Goal: Task Accomplishment & Management: Use online tool/utility

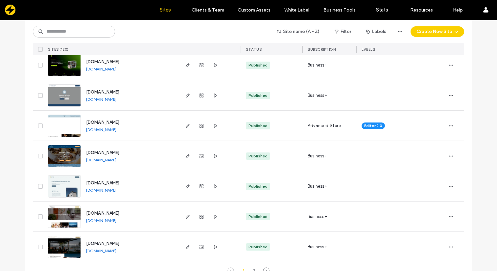
scroll to position [2138, 0]
click at [187, 126] on icon "button" at bounding box center [187, 125] width 5 height 5
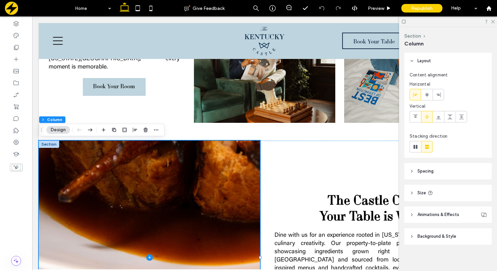
click at [411, 239] on header "Background & Style" at bounding box center [448, 236] width 87 height 16
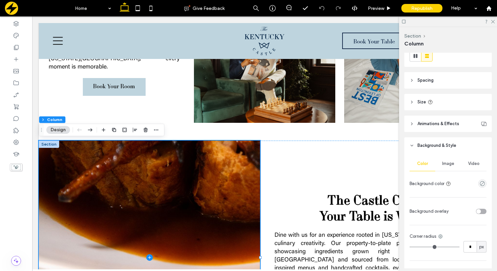
scroll to position [122, 0]
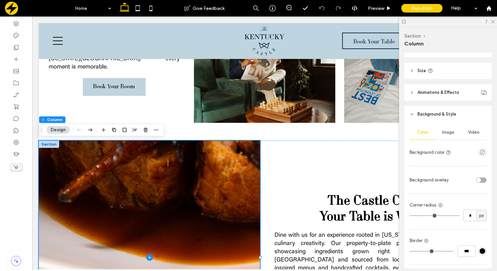
click at [449, 130] on span "Image" at bounding box center [448, 132] width 12 height 5
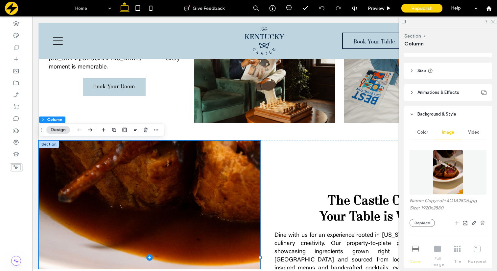
click at [444, 177] on img at bounding box center [448, 172] width 30 height 45
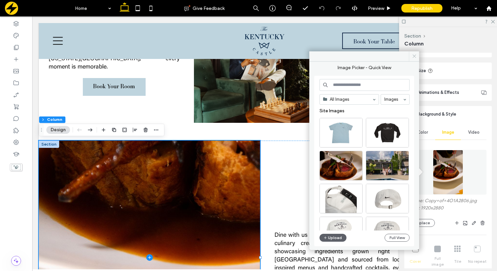
click at [412, 54] on icon at bounding box center [414, 56] width 5 height 5
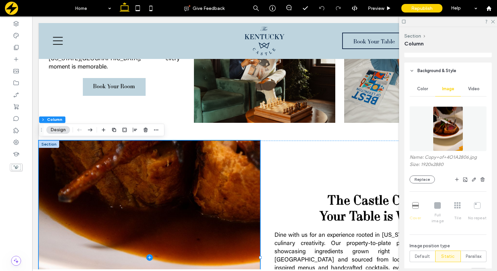
scroll to position [173, 0]
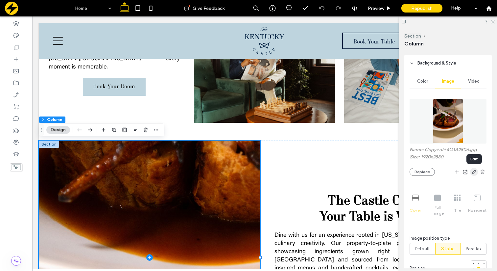
click at [475, 171] on use "button" at bounding box center [474, 172] width 4 height 4
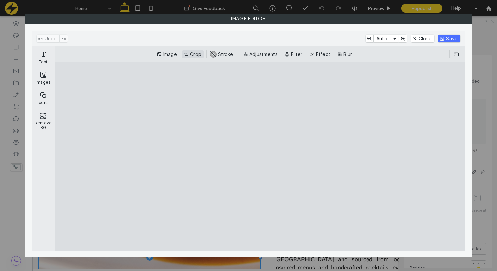
click at [188, 53] on button "Crop" at bounding box center [193, 54] width 22 height 8
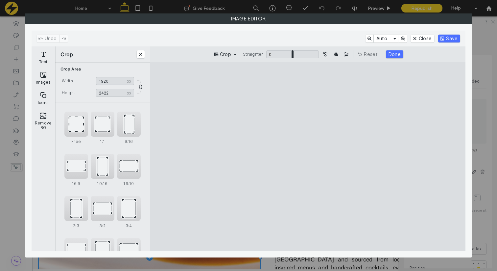
type input "****"
drag, startPoint x: 358, startPoint y: 233, endPoint x: 359, endPoint y: 207, distance: 25.3
click at [308, 157] on cesdk-canvas "Editor canvas" at bounding box center [308, 157] width 0 height 0
type input "**"
drag, startPoint x: 366, startPoint y: 231, endPoint x: 379, endPoint y: 230, distance: 12.2
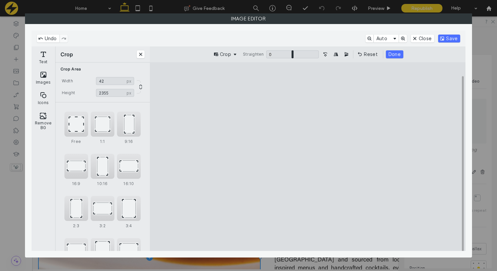
click at [308, 157] on cesdk-canvas "Editor canvas" at bounding box center [308, 157] width 0 height 0
type input "****"
drag, startPoint x: 309, startPoint y: 231, endPoint x: 405, endPoint y: 226, distance: 95.8
click at [308, 157] on cesdk-canvas "Editor canvas" at bounding box center [308, 157] width 0 height 0
click at [364, 54] on button "Reset" at bounding box center [368, 54] width 24 height 8
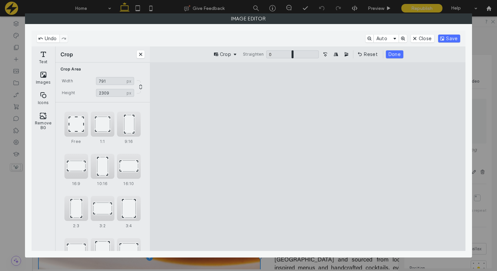
drag, startPoint x: 310, startPoint y: 158, endPoint x: 362, endPoint y: 151, distance: 52.4
click at [308, 157] on cesdk-canvas "Editor canvas" at bounding box center [308, 157] width 0 height 0
type input "****"
drag, startPoint x: 282, startPoint y: 157, endPoint x: 225, endPoint y: 159, distance: 56.9
click at [308, 157] on cesdk-canvas "Editor canvas" at bounding box center [308, 157] width 0 height 0
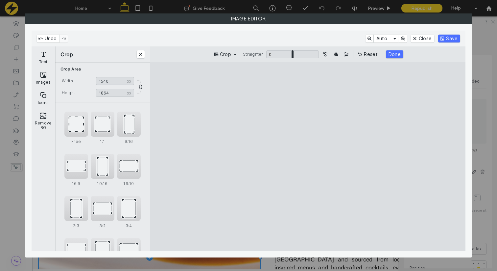
drag, startPoint x: 307, startPoint y: 232, endPoint x: 307, endPoint y: 203, distance: 28.6
click at [308, 157] on cesdk-canvas "Editor canvas" at bounding box center [308, 157] width 0 height 0
type input "****"
click at [450, 39] on button "Save" at bounding box center [449, 39] width 22 height 8
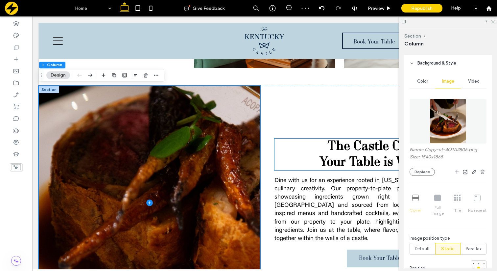
scroll to position [445, 0]
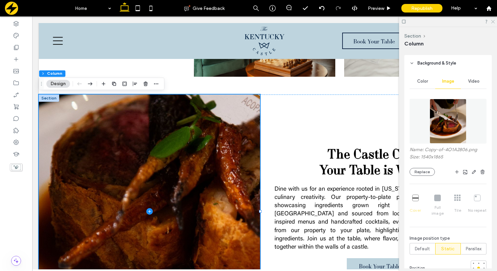
drag, startPoint x: 494, startPoint y: 20, endPoint x: 462, endPoint y: 3, distance: 36.3
click at [494, 20] on icon at bounding box center [493, 21] width 4 height 4
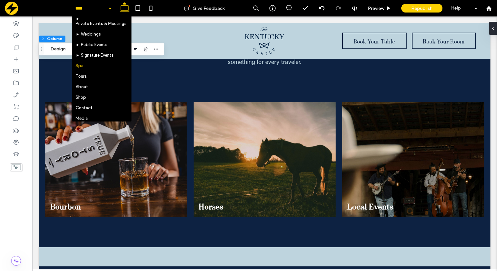
scroll to position [36, 0]
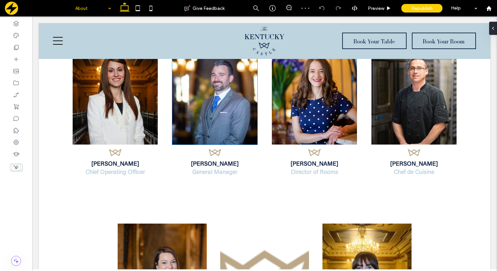
scroll to position [822, 0]
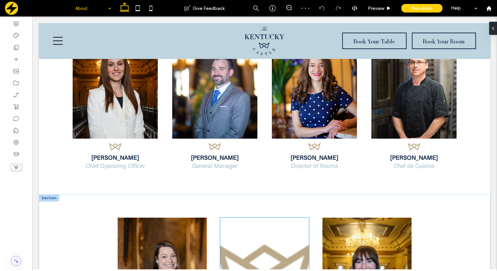
click at [282, 237] on img at bounding box center [264, 269] width 89 height 105
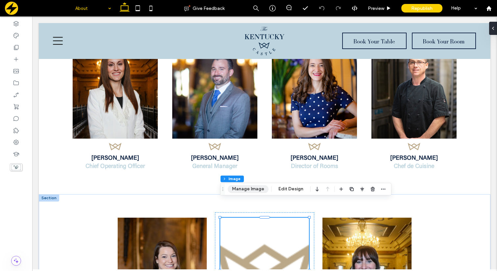
click at [248, 189] on button "Manage Image" at bounding box center [248, 189] width 41 height 8
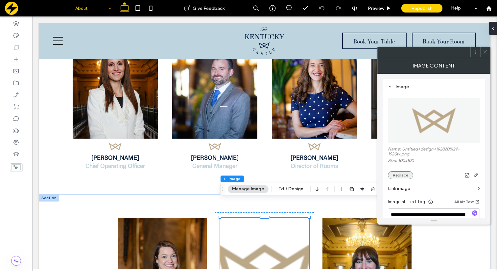
click at [402, 174] on button "Replace" at bounding box center [400, 175] width 25 height 8
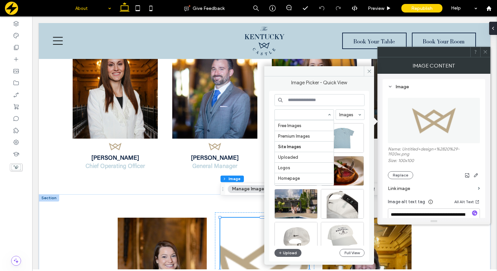
scroll to position [8, 0]
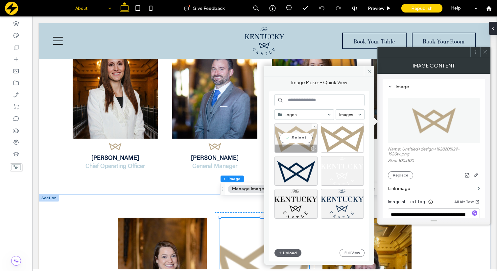
click at [300, 137] on div "Select" at bounding box center [296, 138] width 43 height 30
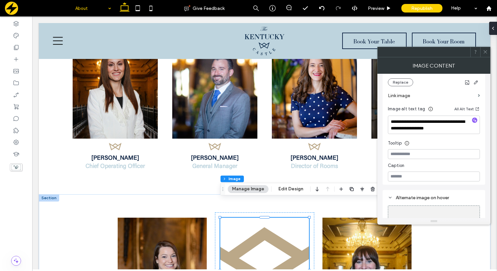
scroll to position [90, 0]
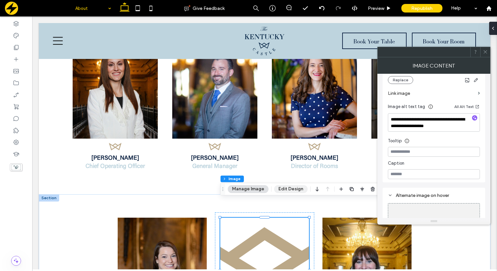
click at [290, 186] on button "Edit Design" at bounding box center [291, 189] width 34 height 8
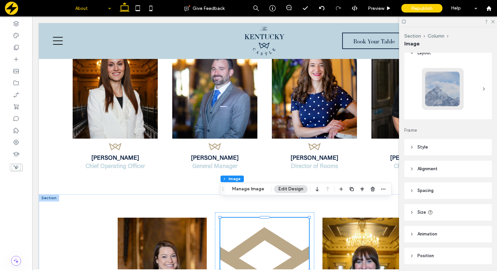
scroll to position [30, 0]
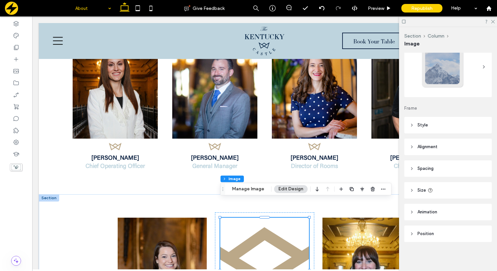
click at [411, 126] on icon at bounding box center [412, 125] width 5 height 5
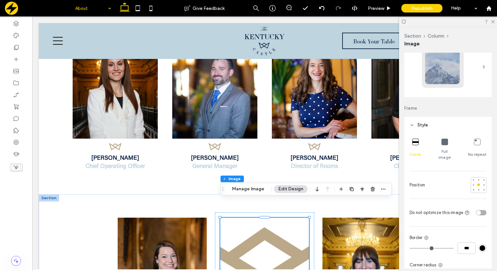
click at [443, 142] on icon at bounding box center [445, 141] width 7 height 7
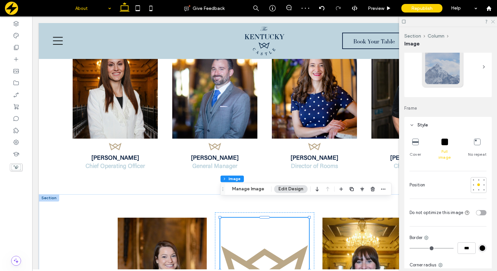
click at [493, 20] on icon at bounding box center [493, 21] width 4 height 4
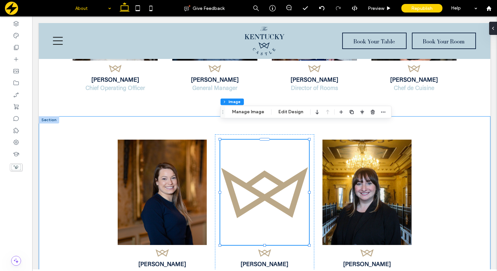
scroll to position [898, 0]
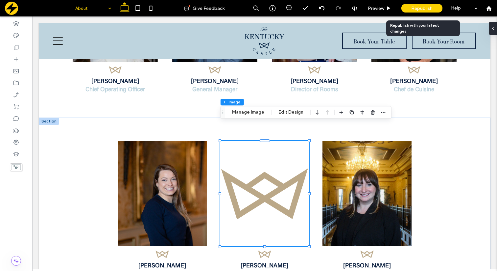
click at [418, 9] on span "Republish" at bounding box center [422, 9] width 21 height 6
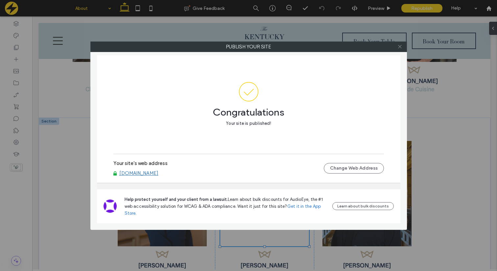
click at [400, 49] on span at bounding box center [400, 47] width 5 height 10
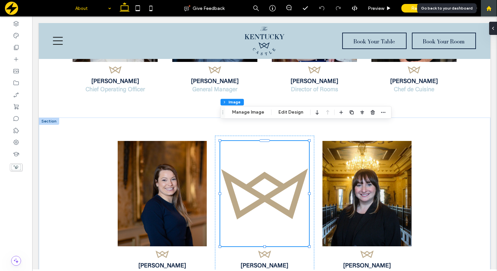
click at [490, 6] on icon at bounding box center [490, 9] width 6 height 6
